Goal: Transaction & Acquisition: Purchase product/service

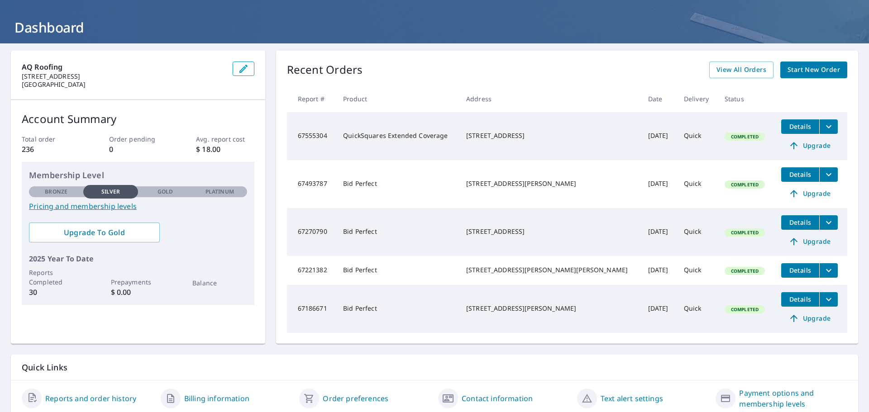
scroll to position [79, 0]
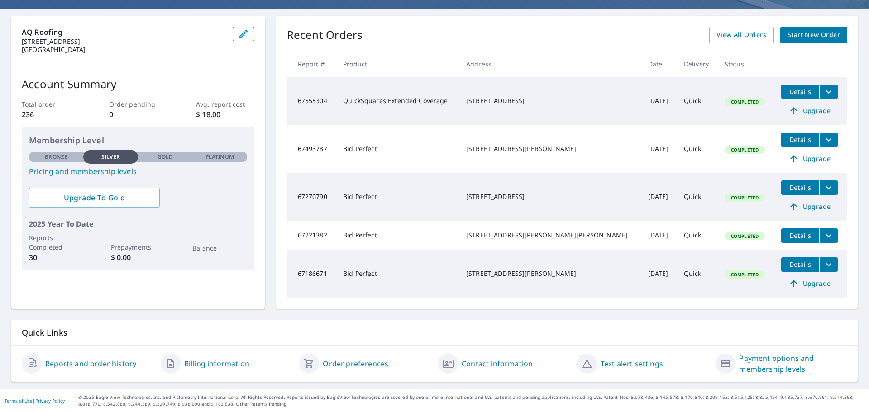
click at [69, 365] on link "Reports and order history" at bounding box center [90, 363] width 91 height 11
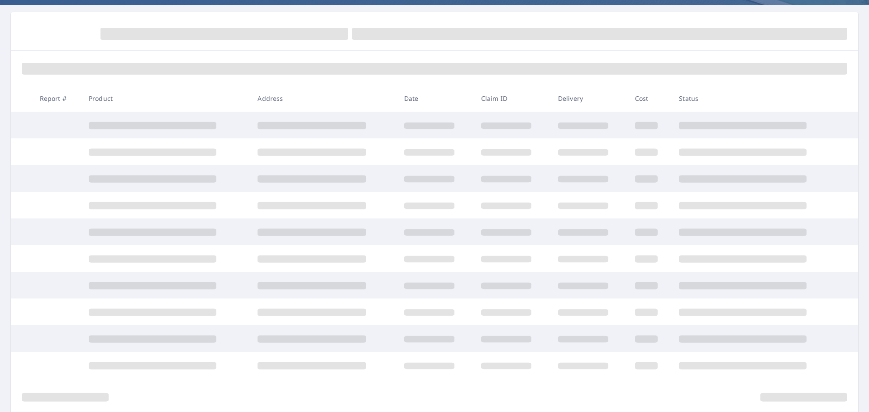
scroll to position [79, 0]
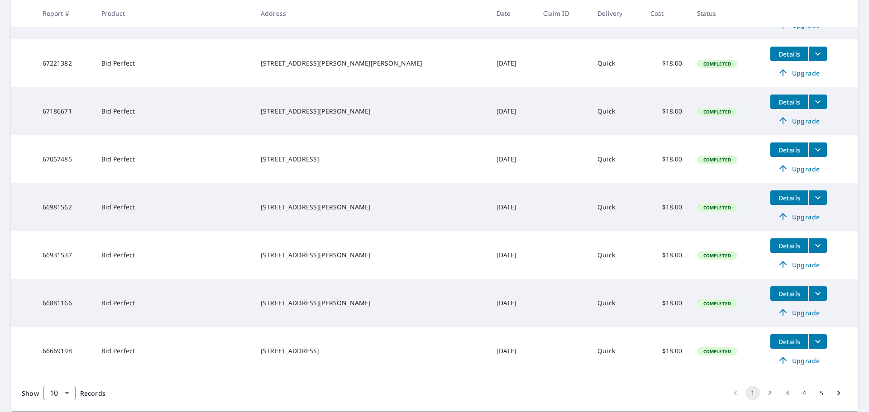
scroll to position [334, 0]
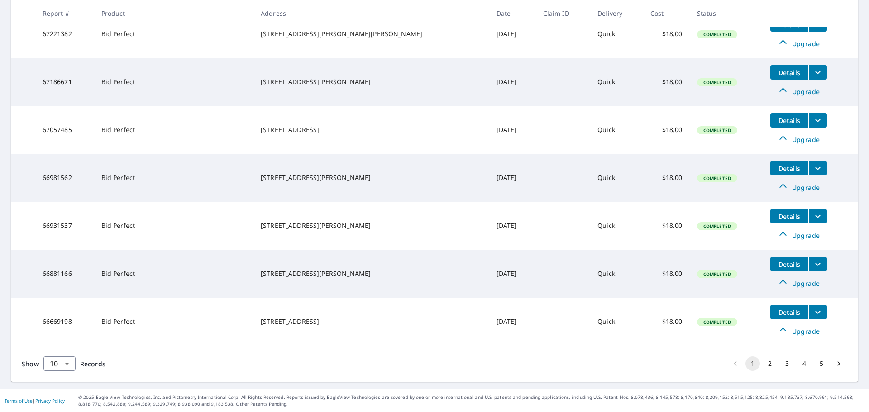
click at [762, 365] on button "2" at bounding box center [769, 363] width 14 height 14
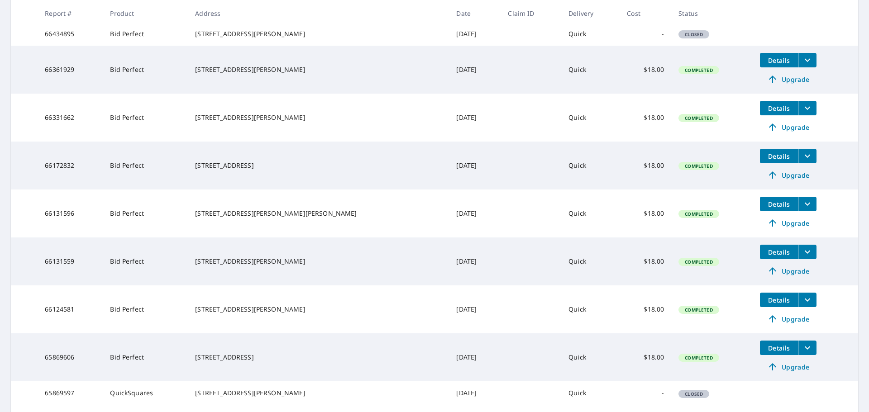
scroll to position [304, 0]
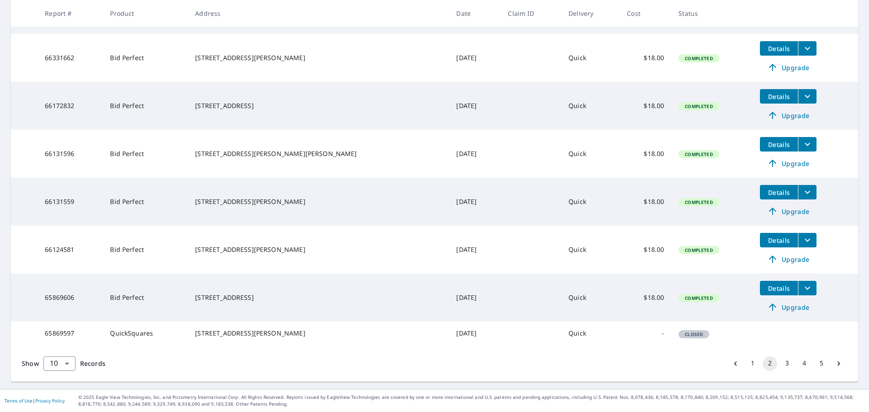
click at [780, 361] on button "3" at bounding box center [786, 363] width 14 height 14
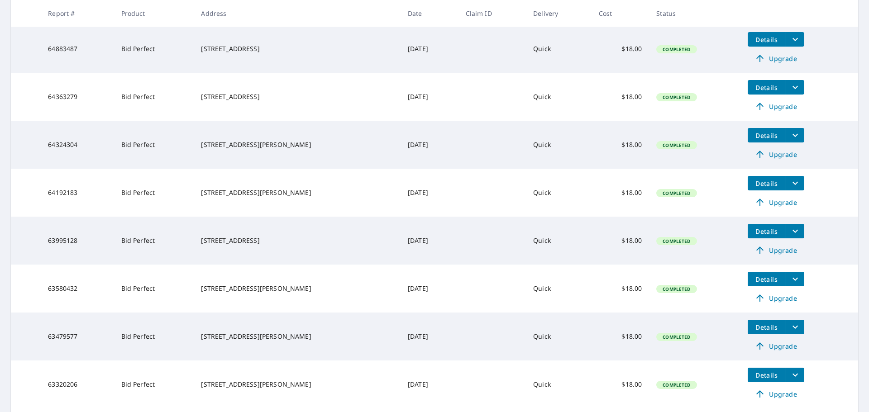
scroll to position [334, 0]
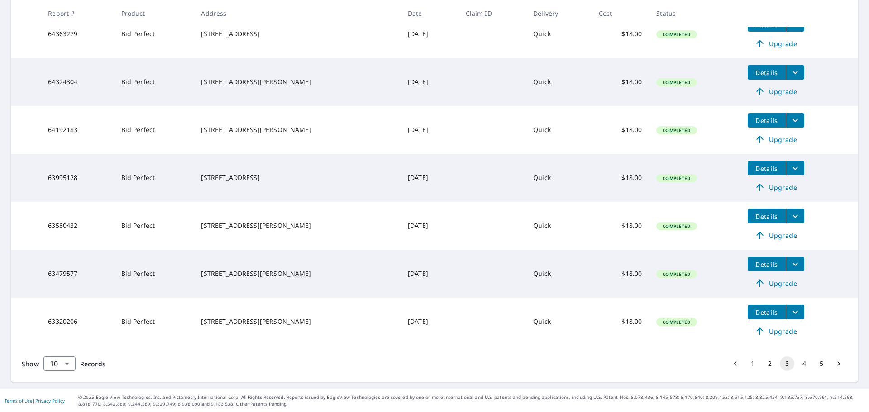
click at [801, 357] on button "4" at bounding box center [804, 363] width 14 height 14
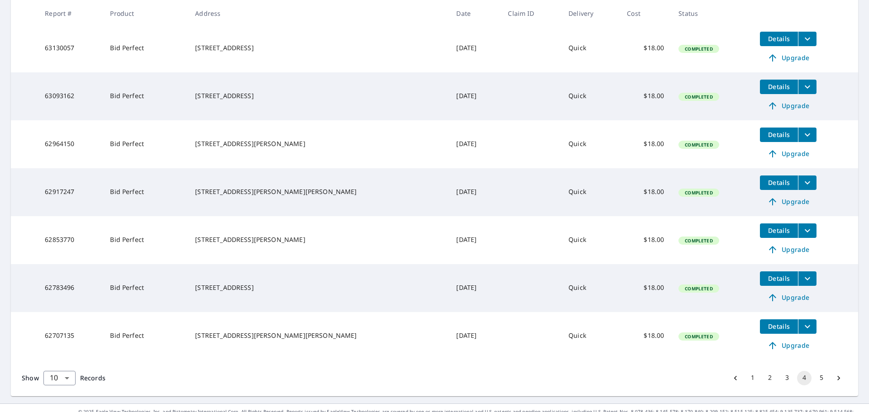
scroll to position [304, 0]
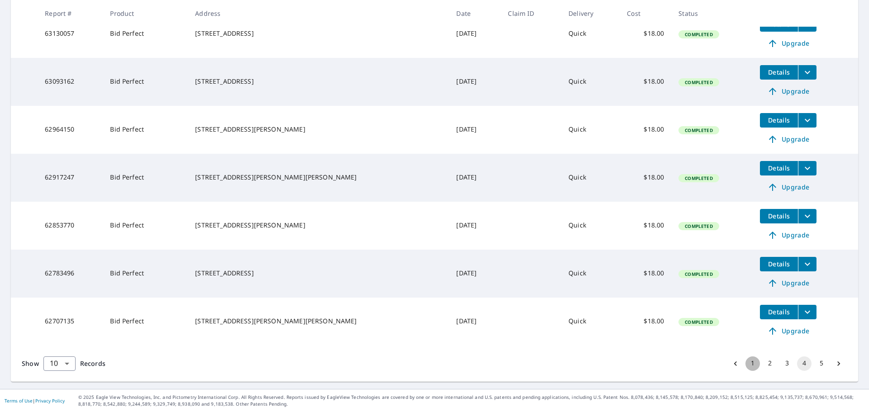
click at [745, 363] on button "1" at bounding box center [752, 363] width 14 height 14
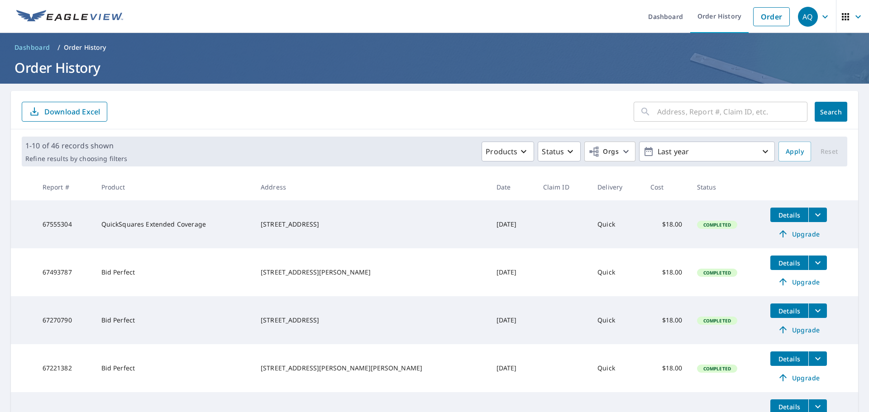
click at [852, 15] on icon "button" at bounding box center [857, 16] width 11 height 11
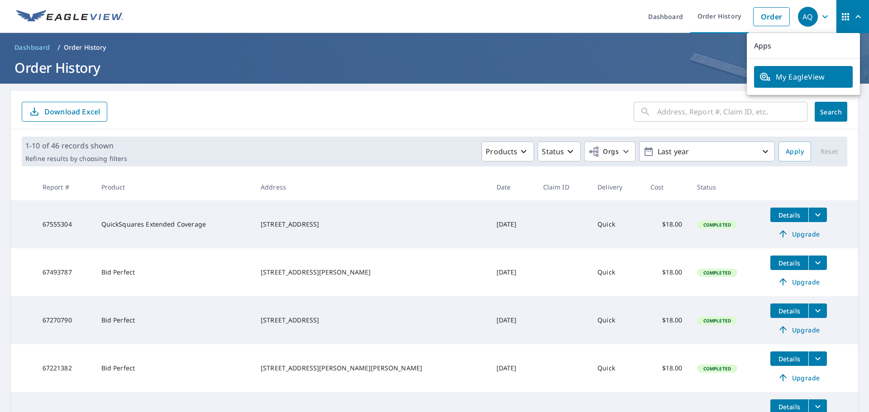
click at [718, 57] on header "Dashboard / Order History Order History" at bounding box center [434, 58] width 869 height 51
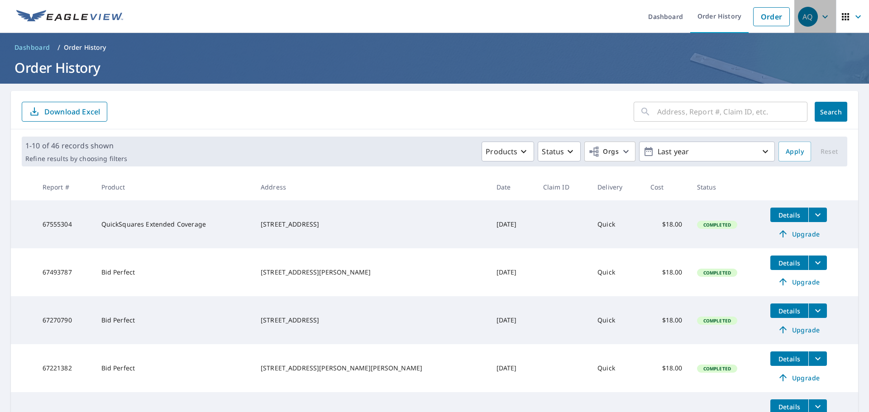
click at [819, 16] on icon "button" at bounding box center [824, 16] width 11 height 11
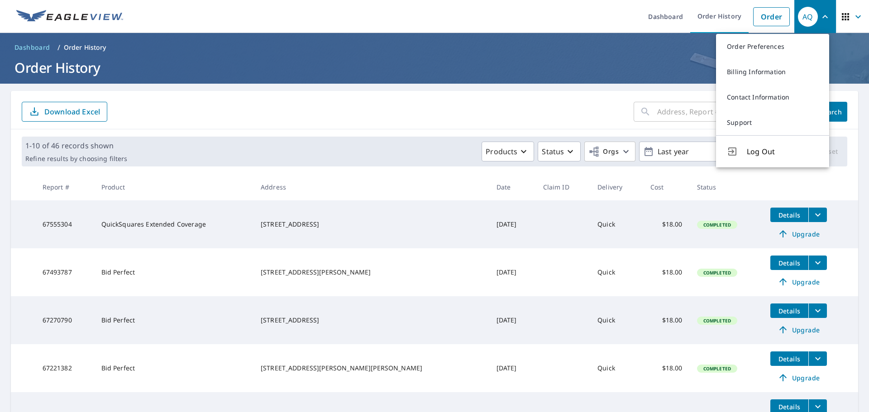
click at [207, 66] on h1 "Order History" at bounding box center [434, 67] width 847 height 19
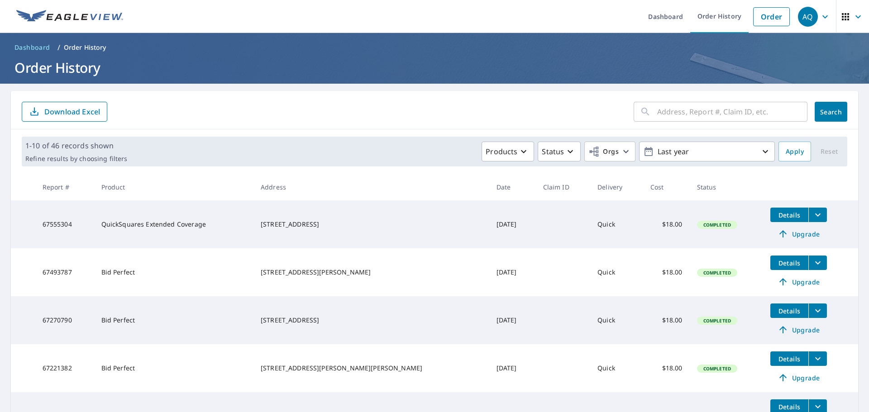
click at [852, 20] on icon "button" at bounding box center [857, 16] width 11 height 11
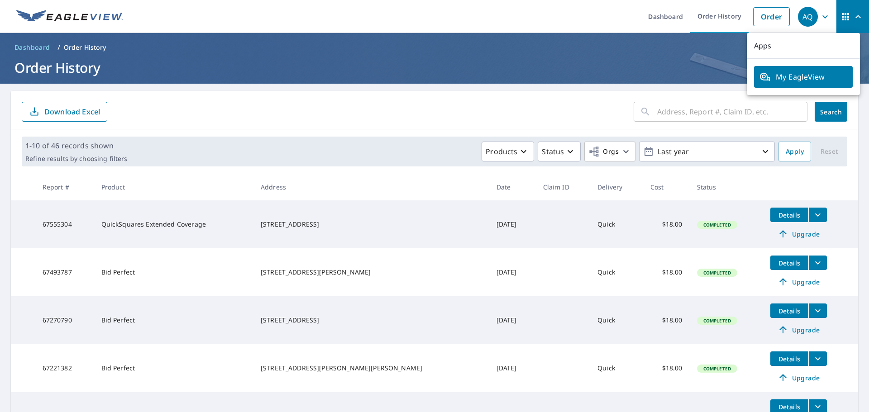
click at [637, 54] on ol "Dashboard / Order History" at bounding box center [434, 47] width 847 height 14
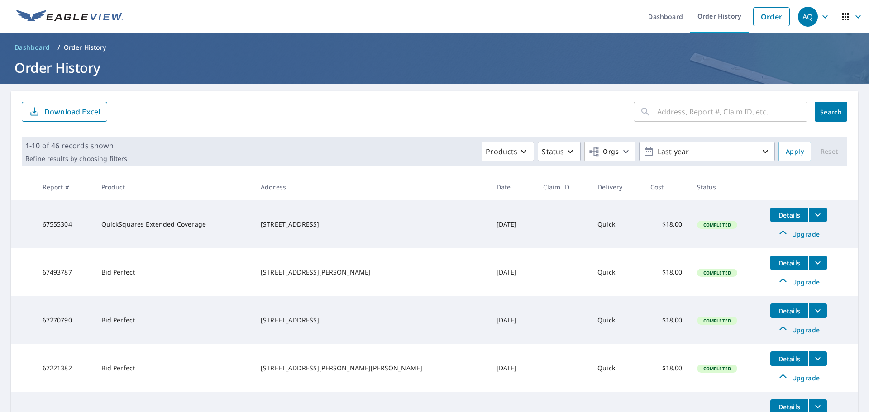
click at [852, 14] on icon "button" at bounding box center [857, 16] width 11 height 11
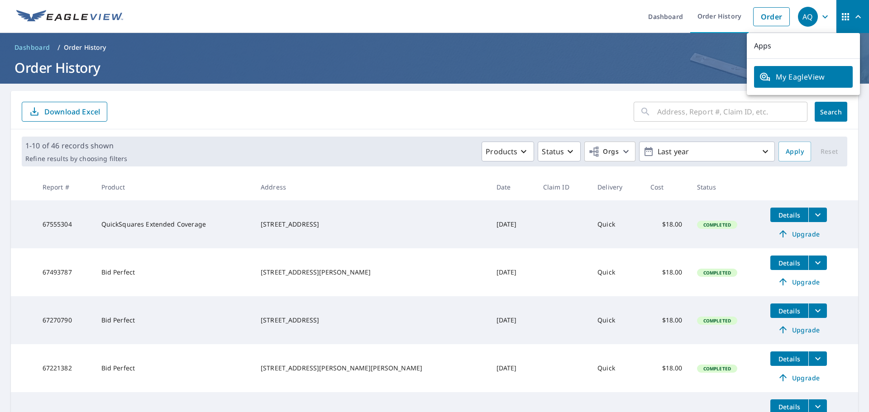
click at [788, 76] on span "My EagleView" at bounding box center [803, 76] width 88 height 11
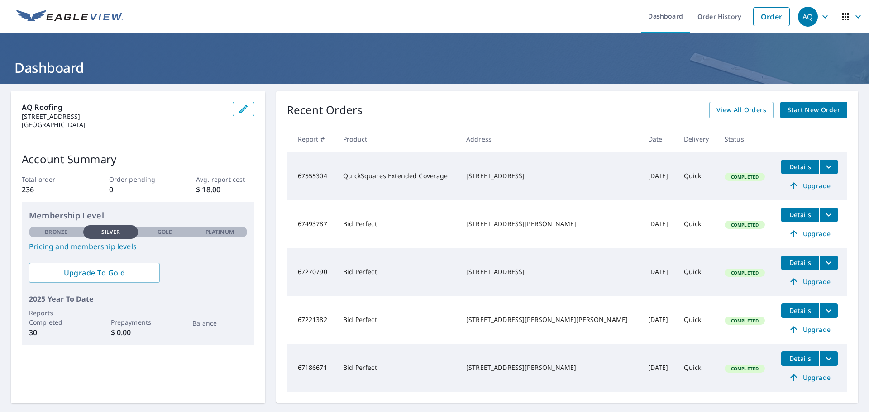
click at [801, 112] on span "Start New Order" at bounding box center [813, 109] width 52 height 11
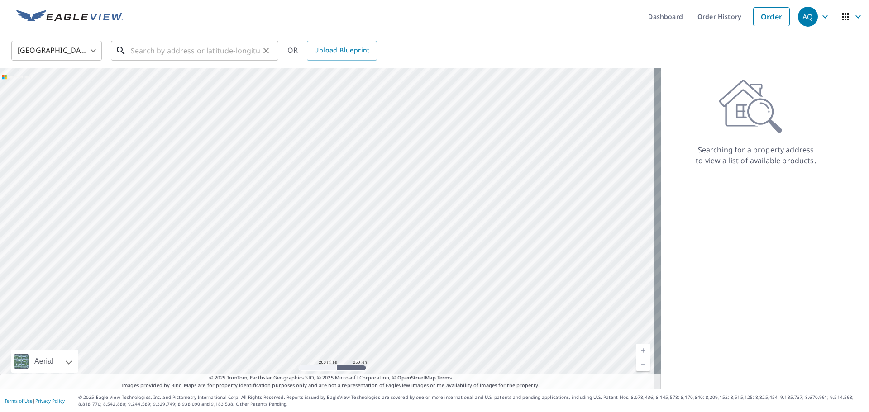
click at [169, 54] on input "text" at bounding box center [195, 50] width 129 height 25
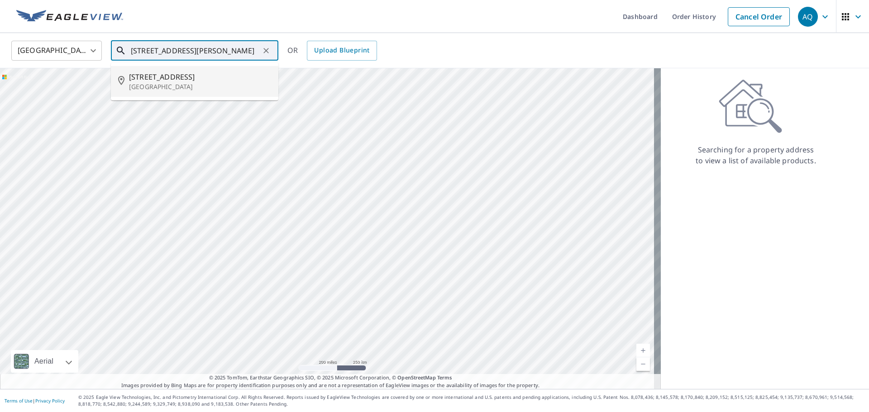
click at [209, 74] on span "[STREET_ADDRESS]" at bounding box center [200, 76] width 142 height 11
type input "[STREET_ADDRESS]"
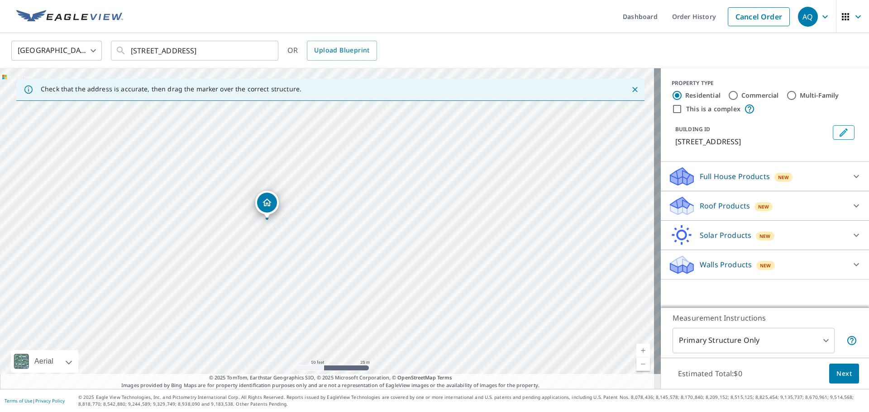
drag, startPoint x: 332, startPoint y: 233, endPoint x: 307, endPoint y: 228, distance: 25.8
click at [307, 228] on div "509 Chestnut Dr Grand Prairie, TX 75052" at bounding box center [330, 228] width 660 height 321
drag, startPoint x: 164, startPoint y: 50, endPoint x: 377, endPoint y: 64, distance: 214.0
click at [377, 64] on div "United States US ​ 509 Chestnut Dr Grand Prairie, TX 75052 ​ OR Upload Blueprint" at bounding box center [434, 50] width 869 height 35
drag, startPoint x: 263, startPoint y: 203, endPoint x: 266, endPoint y: 210, distance: 7.9
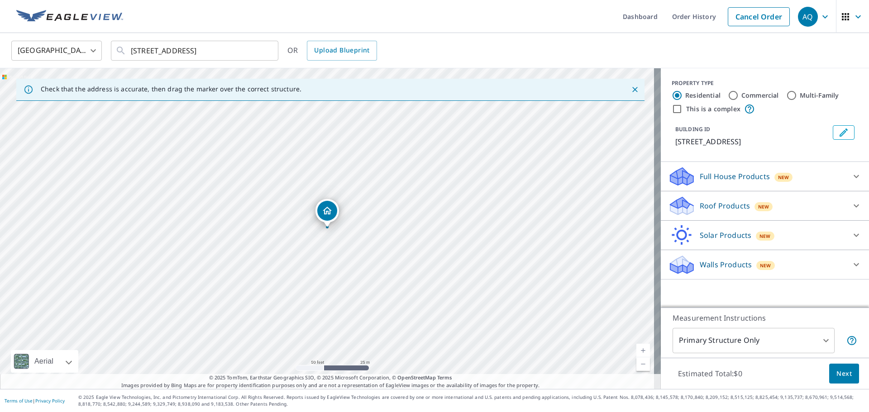
click at [853, 205] on icon at bounding box center [855, 205] width 5 height 3
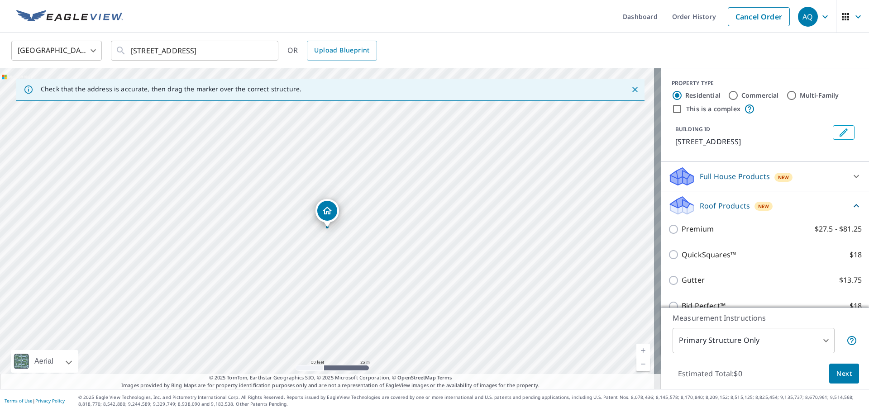
scroll to position [45, 0]
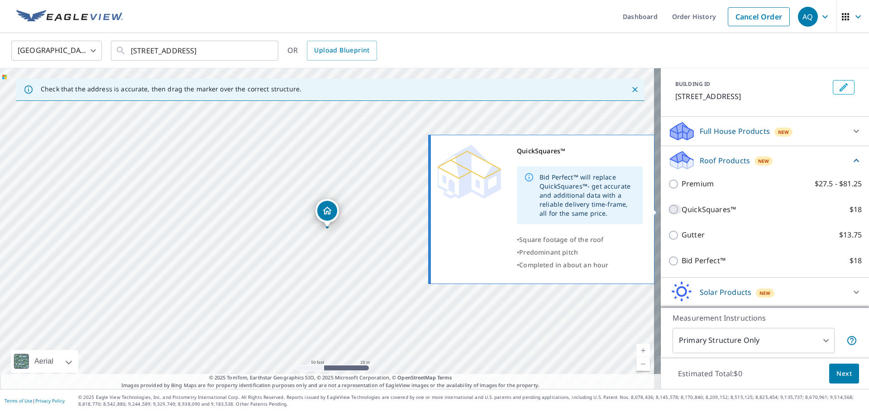
click at [668, 208] on input "QuickSquares™ $18" at bounding box center [675, 209] width 14 height 11
checkbox input "true"
type input "1"
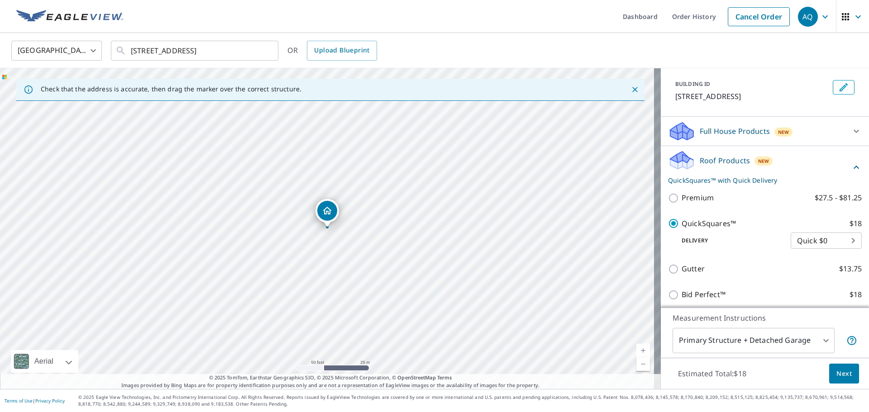
click at [843, 380] on button "Next" at bounding box center [844, 374] width 30 height 20
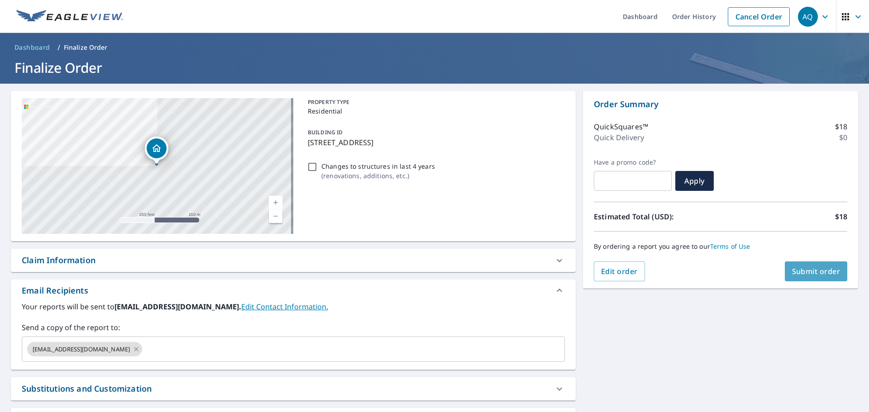
click at [815, 274] on span "Submit order" at bounding box center [816, 271] width 48 height 10
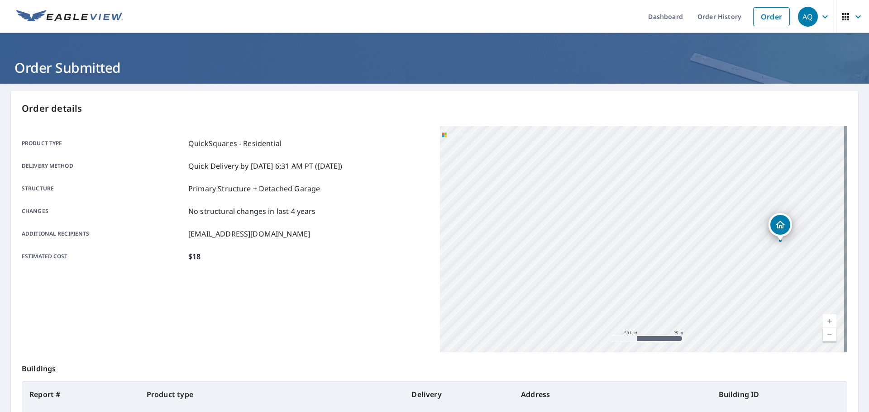
drag, startPoint x: 633, startPoint y: 258, endPoint x: 543, endPoint y: 258, distance: 90.0
click at [546, 258] on div "509 Chestnut Dr Grand Prairie, TX 75052" at bounding box center [643, 239] width 407 height 226
click at [275, 321] on div "Product type QuickSquares - Residential Delivery method Quick Delivery by 10/9/…" at bounding box center [225, 239] width 407 height 226
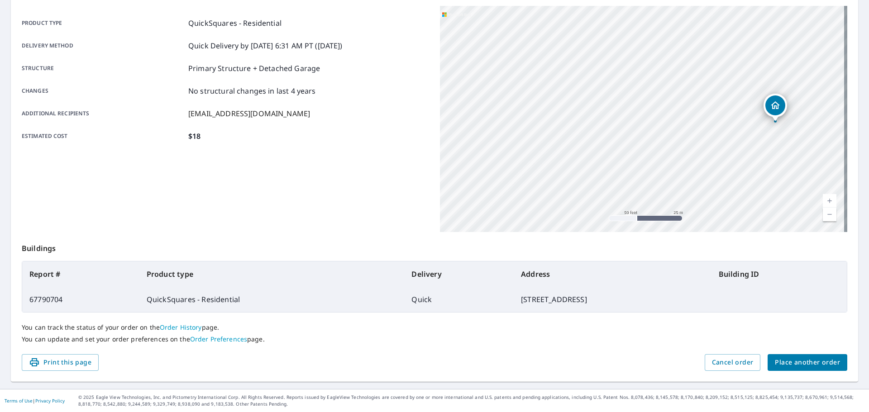
click at [830, 361] on span "Place another order" at bounding box center [806, 362] width 65 height 11
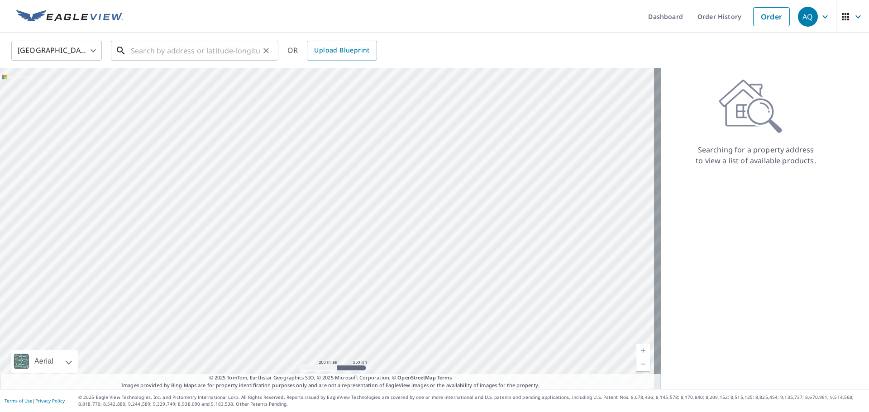
click at [140, 51] on input "text" at bounding box center [195, 50] width 129 height 25
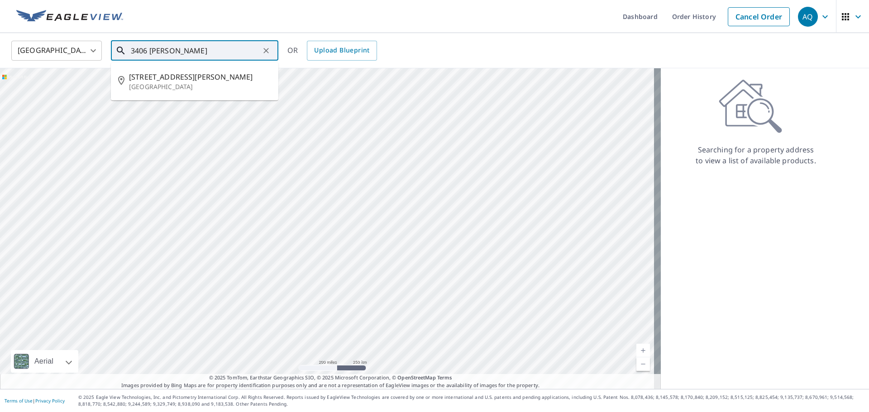
click at [152, 79] on span "3406 Weisenberger Dr" at bounding box center [200, 76] width 142 height 11
type input "3406 Weisenberger Dr Dallas, TX 75212"
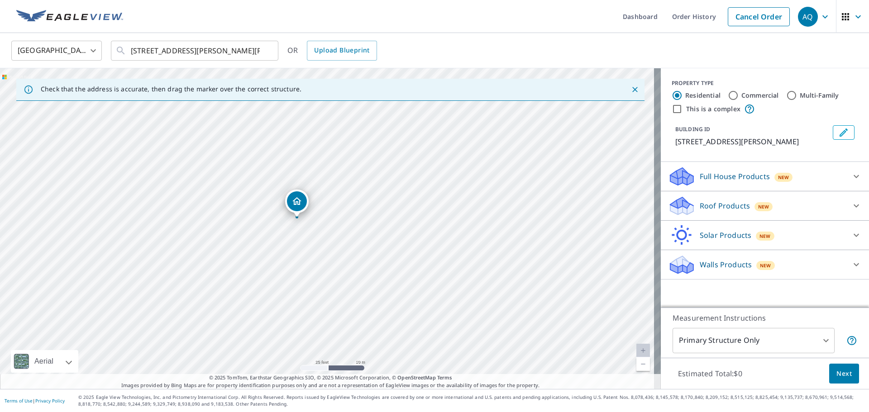
drag, startPoint x: 293, startPoint y: 203, endPoint x: 296, endPoint y: 197, distance: 6.7
click at [836, 371] on span "Next" at bounding box center [843, 373] width 15 height 11
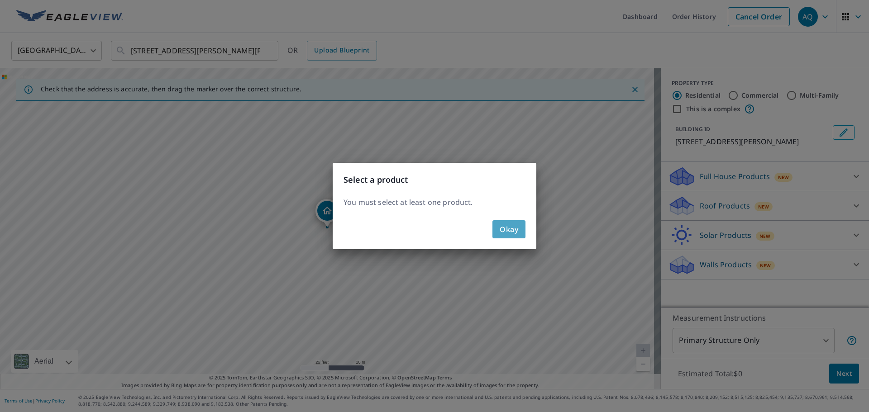
click at [497, 230] on button "Okay" at bounding box center [508, 229] width 33 height 18
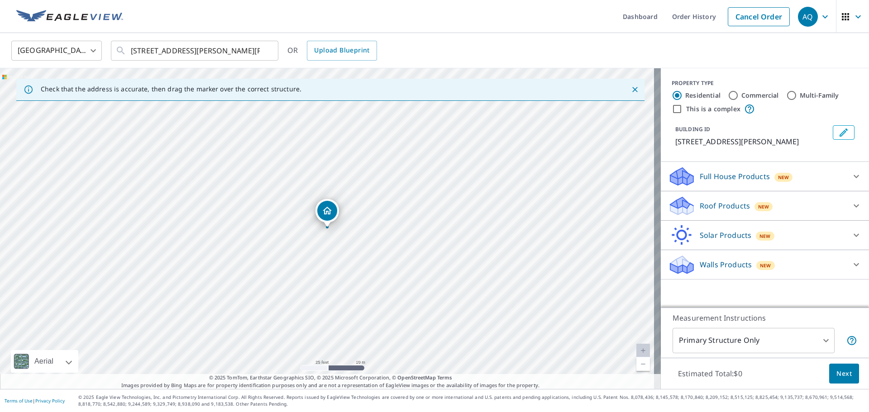
click at [850, 205] on icon at bounding box center [855, 205] width 11 height 11
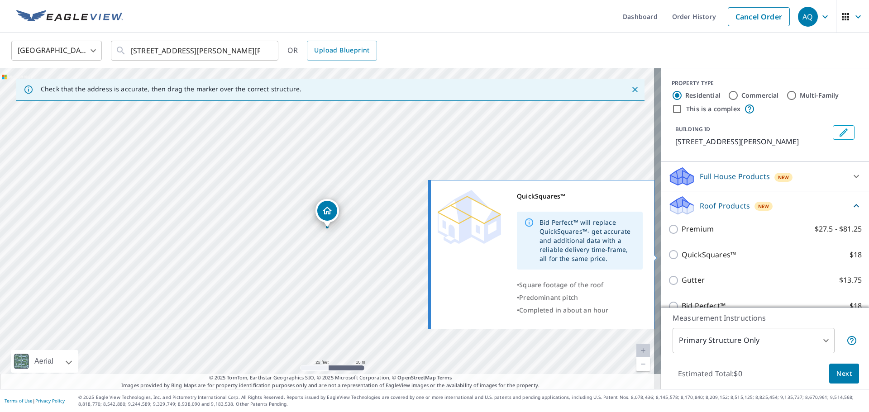
click at [702, 255] on p "QuickSquares™" at bounding box center [708, 254] width 54 height 11
click at [681, 255] on input "QuickSquares™ $18" at bounding box center [675, 254] width 14 height 11
checkbox input "true"
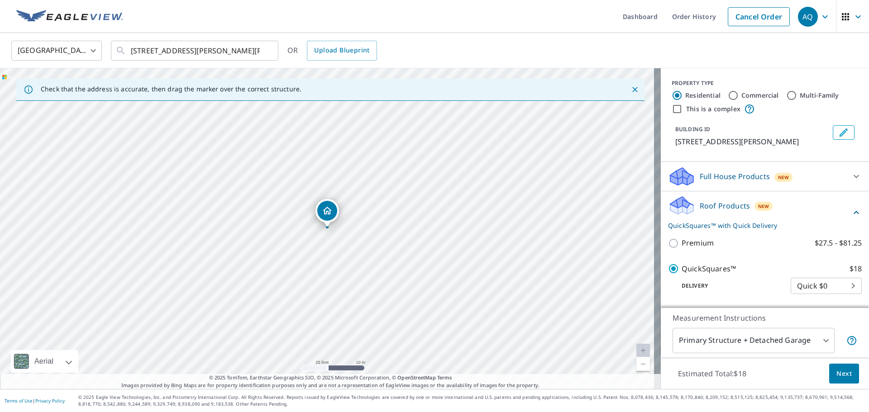
click at [814, 338] on body "AQ AQ Dashboard Order History Cancel Order AQ United States US ​ 3406 Weisenber…" at bounding box center [434, 206] width 869 height 412
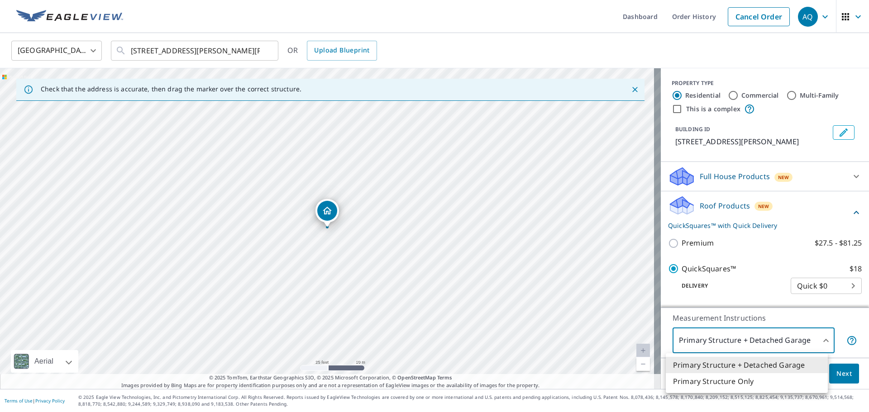
click at [779, 381] on li "Primary Structure Only" at bounding box center [746, 381] width 162 height 16
type input "2"
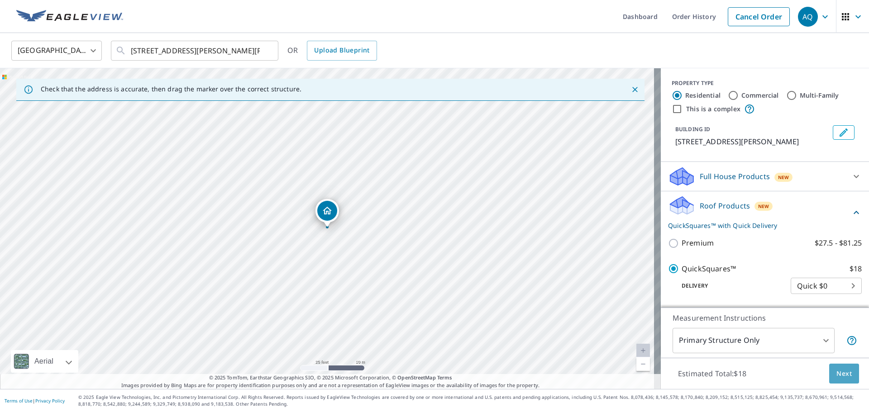
click at [843, 368] on span "Next" at bounding box center [843, 373] width 15 height 11
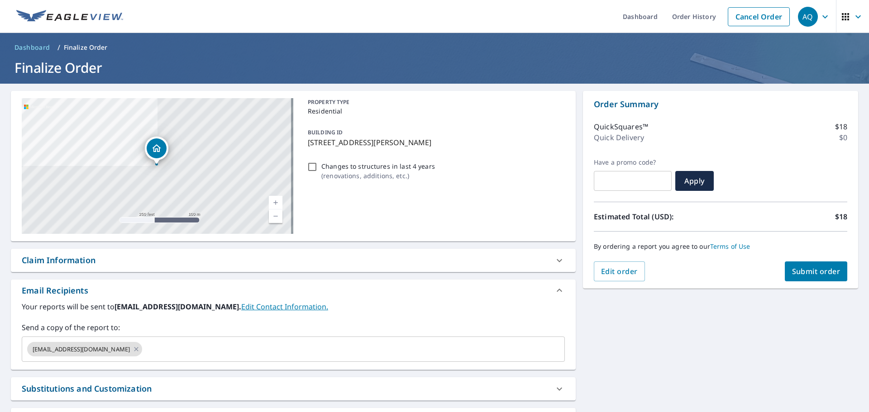
click at [818, 267] on span "Submit order" at bounding box center [816, 271] width 48 height 10
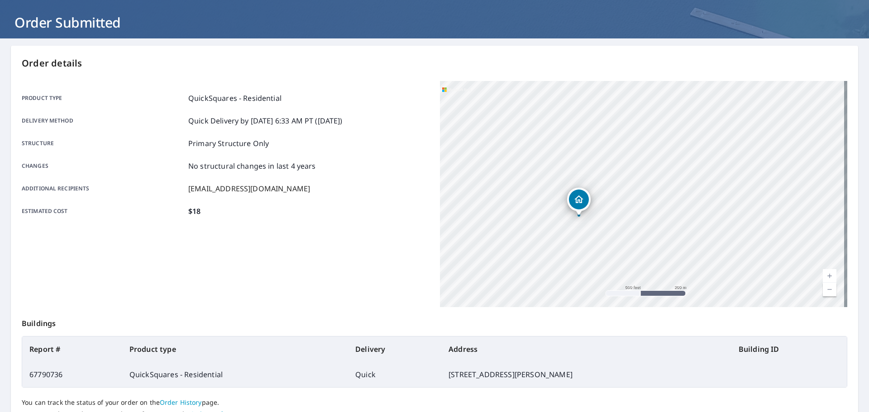
click at [289, 289] on div "Product type QuickSquares - Residential Delivery method Quick Delivery by 10/9/…" at bounding box center [225, 194] width 407 height 226
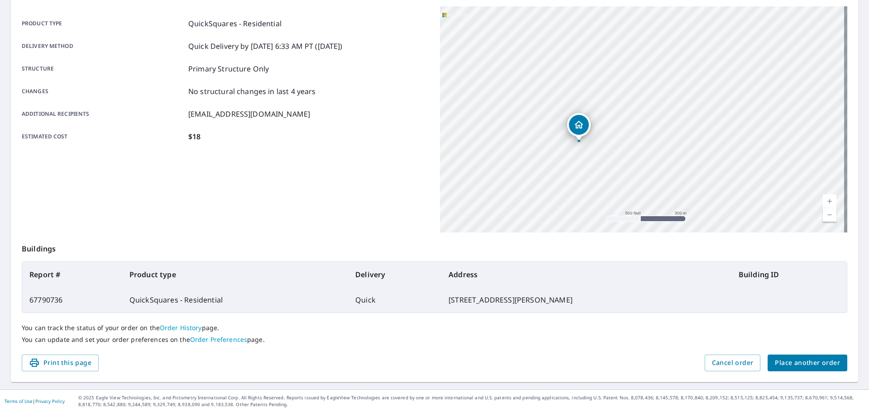
scroll to position [120, 0]
click at [798, 356] on button "Place another order" at bounding box center [807, 362] width 80 height 17
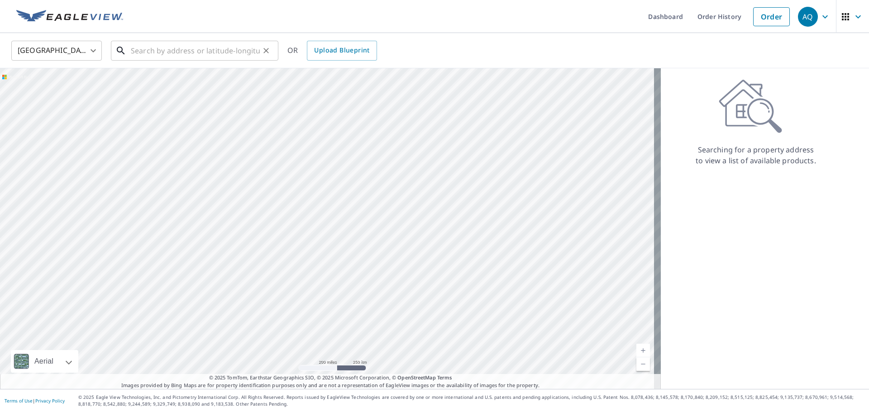
click at [209, 54] on input "text" at bounding box center [195, 50] width 129 height 25
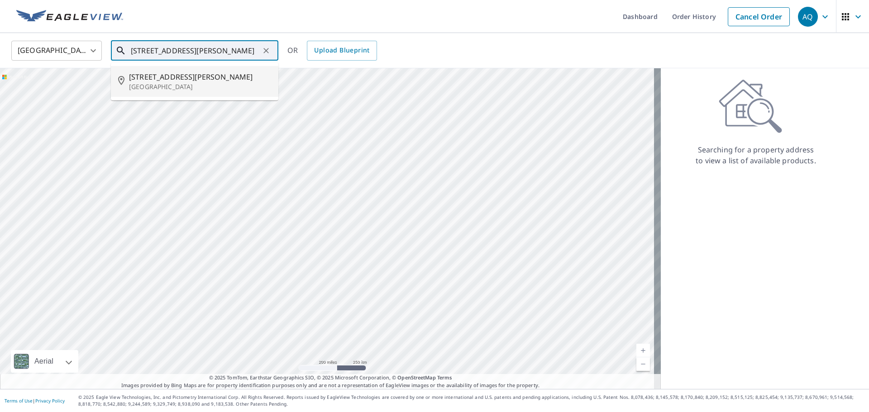
click at [202, 77] on span "3353 Mayhew Dr" at bounding box center [200, 76] width 142 height 11
type input "3353 Mayhew Dr Dallas, TX 75228"
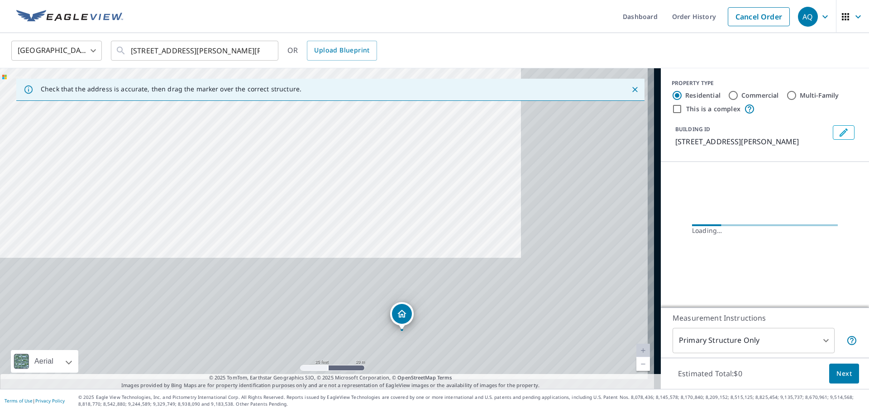
drag, startPoint x: 431, startPoint y: 258, endPoint x: 266, endPoint y: 78, distance: 244.3
click at [266, 78] on div "Check that the address is accurate, then drag the marker over the correct struc…" at bounding box center [330, 228] width 660 height 321
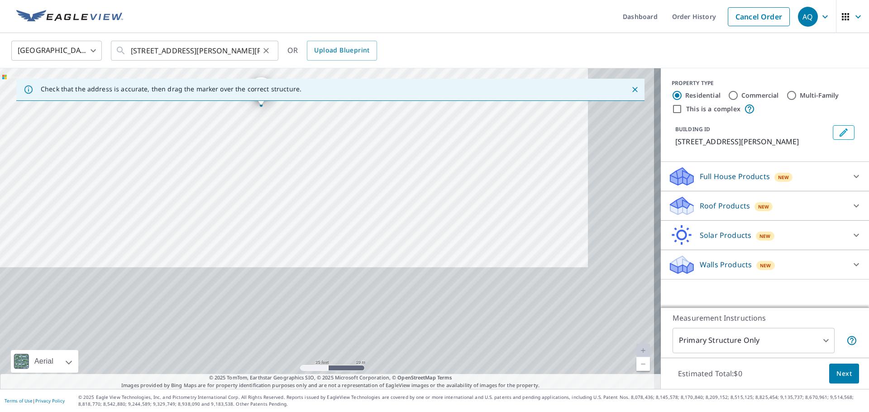
drag, startPoint x: 291, startPoint y: 90, endPoint x: 262, endPoint y: 44, distance: 54.5
click at [266, 49] on div "United States US ​ 3353 Mayhew Dr Dallas, TX 75228 ​ OR Upload Blueprint Check …" at bounding box center [434, 211] width 869 height 356
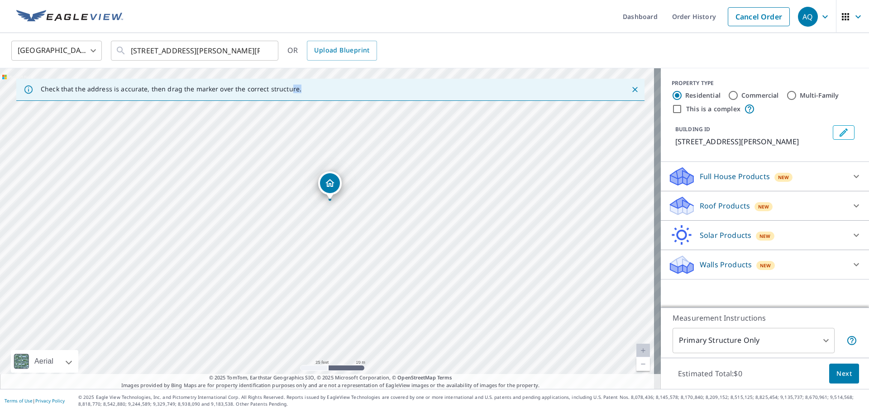
drag, startPoint x: 356, startPoint y: 186, endPoint x: 377, endPoint y: 211, distance: 32.4
click at [377, 211] on div "Check that the address is accurate, then drag the marker over the correct struc…" at bounding box center [330, 228] width 660 height 321
click at [850, 207] on icon at bounding box center [855, 205] width 11 height 11
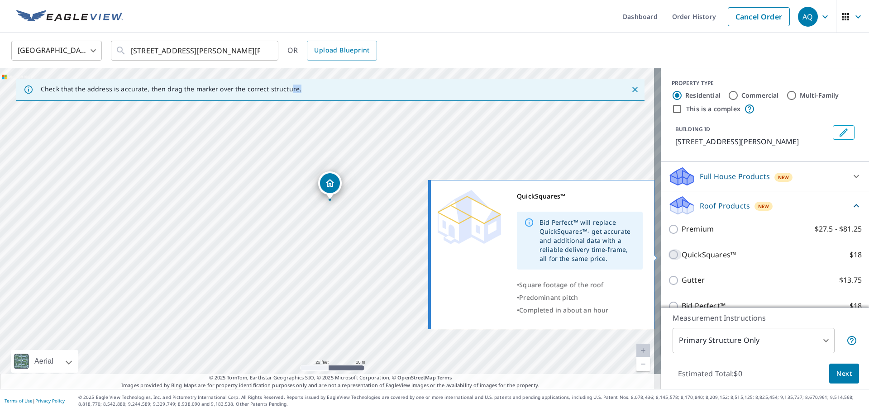
click at [668, 254] on input "QuickSquares™ $18" at bounding box center [675, 254] width 14 height 11
checkbox input "true"
type input "1"
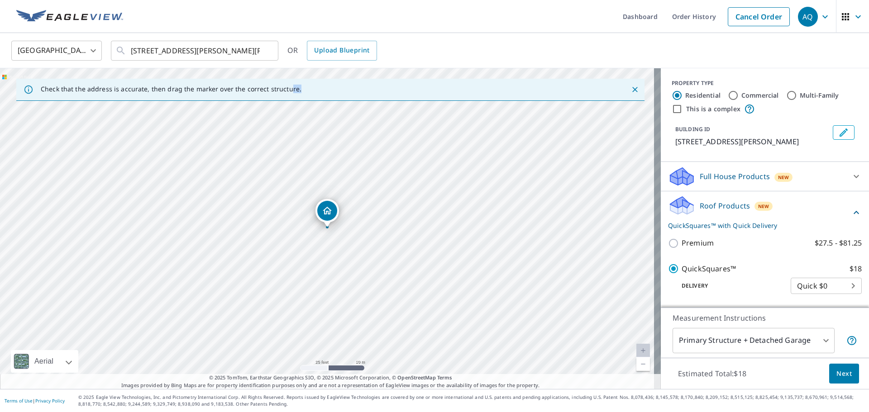
click at [845, 375] on button "Next" at bounding box center [844, 374] width 30 height 20
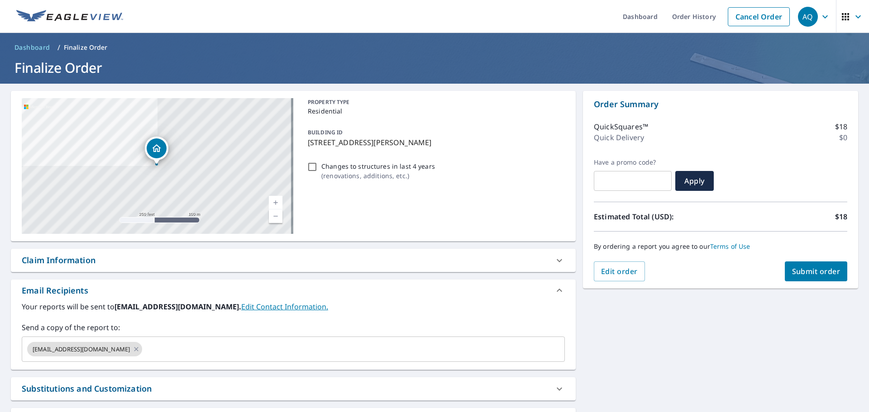
click at [805, 282] on div "Order Summary QuickSquares™ $18 Quick Delivery $0 Have a promo code? ​ Apply Es…" at bounding box center [720, 190] width 275 height 198
click at [806, 276] on span "Submit order" at bounding box center [816, 271] width 48 height 10
